Goal: Task Accomplishment & Management: Use online tool/utility

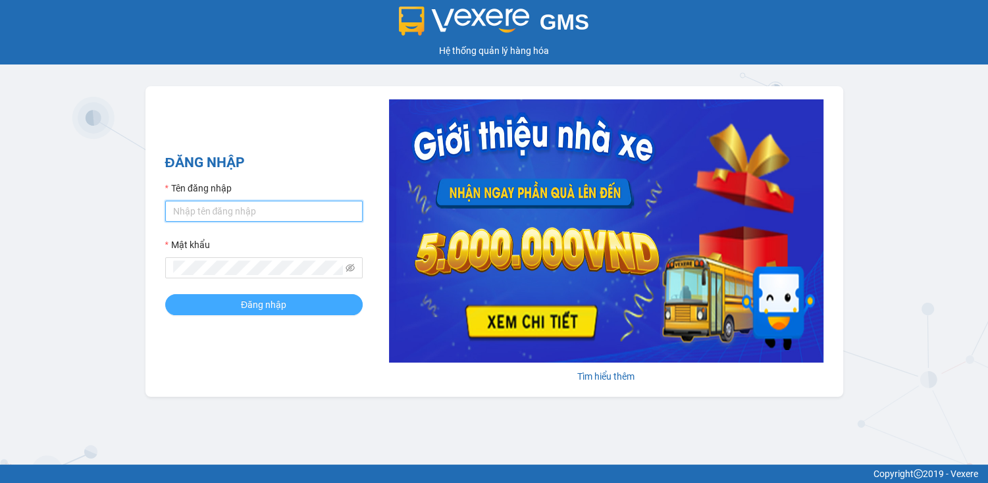
type input "haiyen.plt"
click at [251, 307] on span "Đăng nhập" at bounding box center [263, 304] width 45 height 14
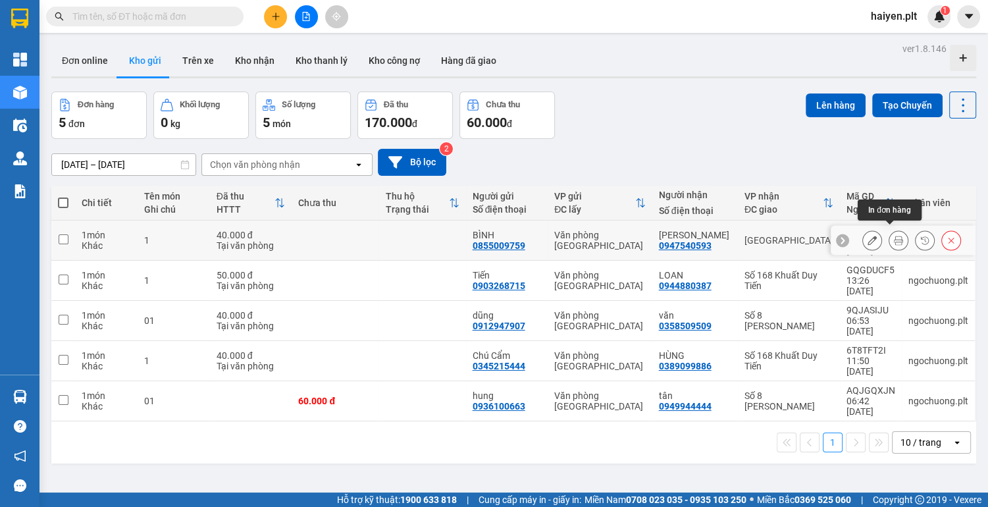
click at [889, 239] on button at bounding box center [898, 240] width 18 height 23
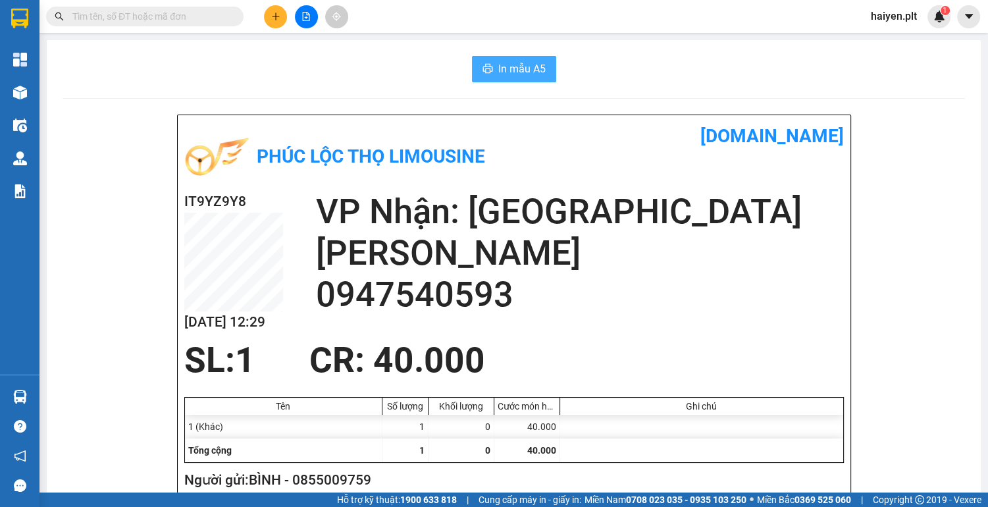
click at [498, 71] on span "In mẫu A5" at bounding box center [521, 69] width 47 height 16
